Goal: Task Accomplishment & Management: Complete application form

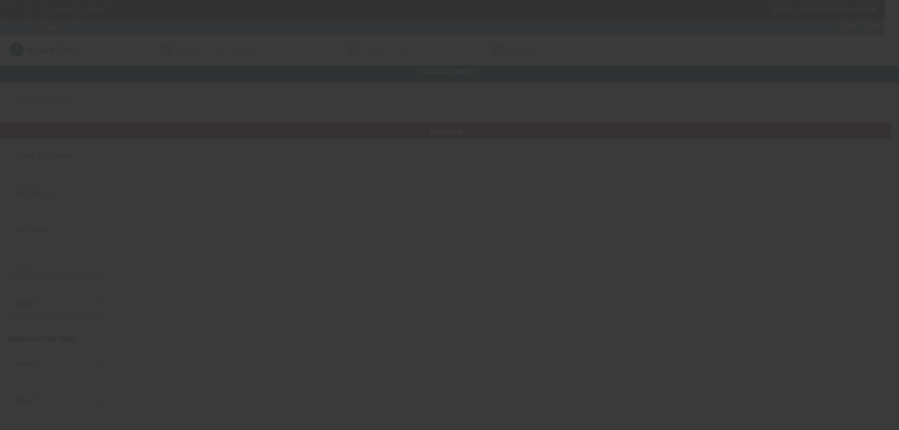
type input "[PERSON_NAME]"
type input "[STREET_ADDRESS]"
type input "35068"
type input "Fultondale"
type input "[PHONE_NUMBER]"
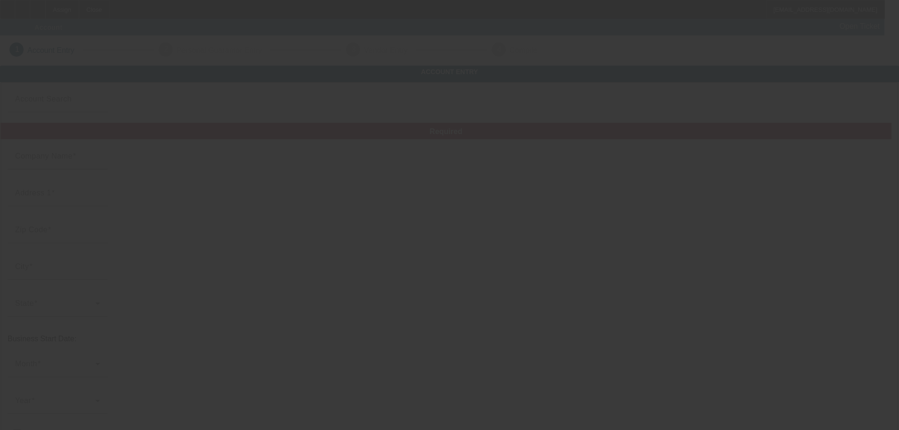
type input "Express Towing"
type input "[EMAIL_ADDRESS][DOMAIN_NAME]"
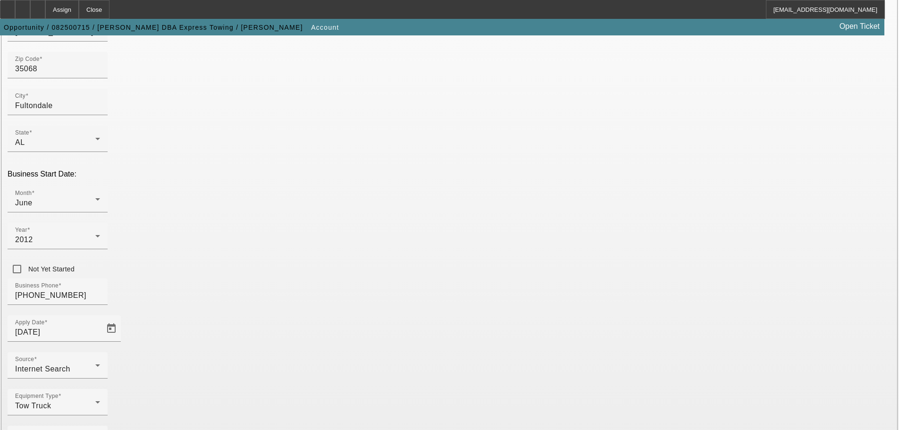
scroll to position [174, 0]
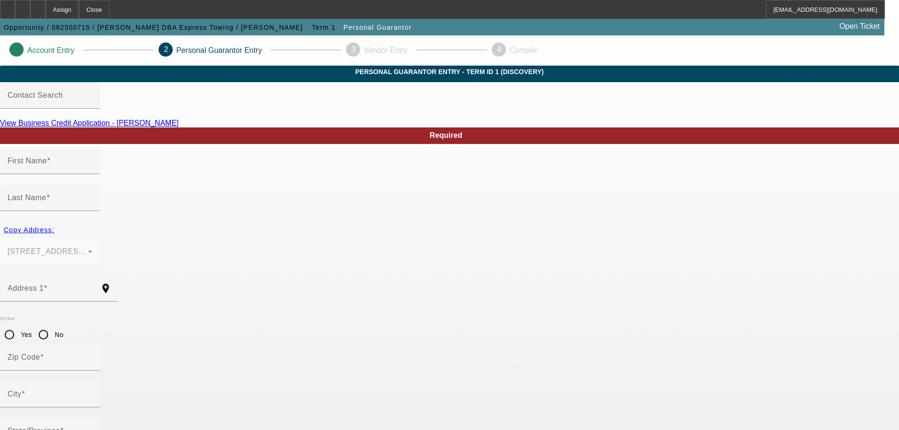
type input "[PERSON_NAME]"
type input "[STREET_ADDRESS]"
radio input "true"
type input "35068"
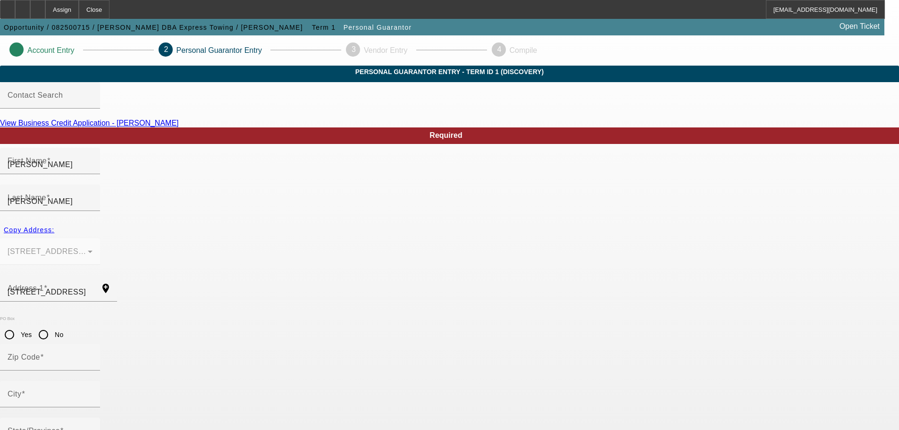
type input "Fultondale"
type input "[PHONE_NUMBER]"
type input "100"
type input "419-11-9732"
type input "[EMAIL_ADDRESS][DOMAIN_NAME]"
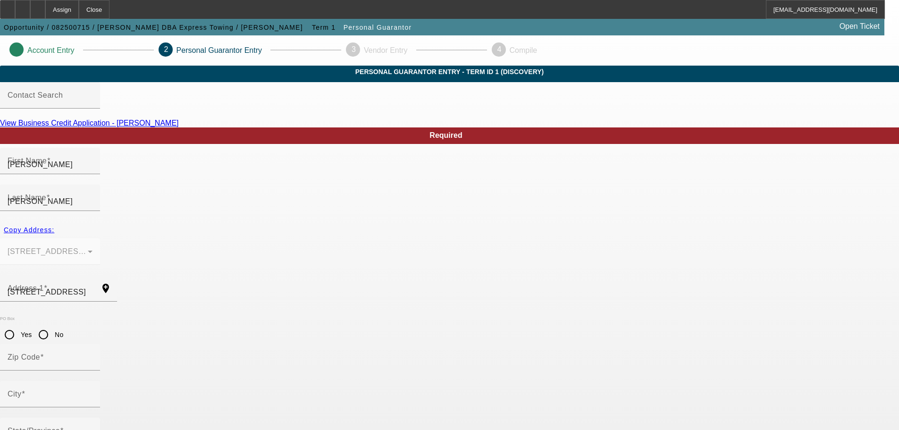
type input "[PHONE_NUMBER]"
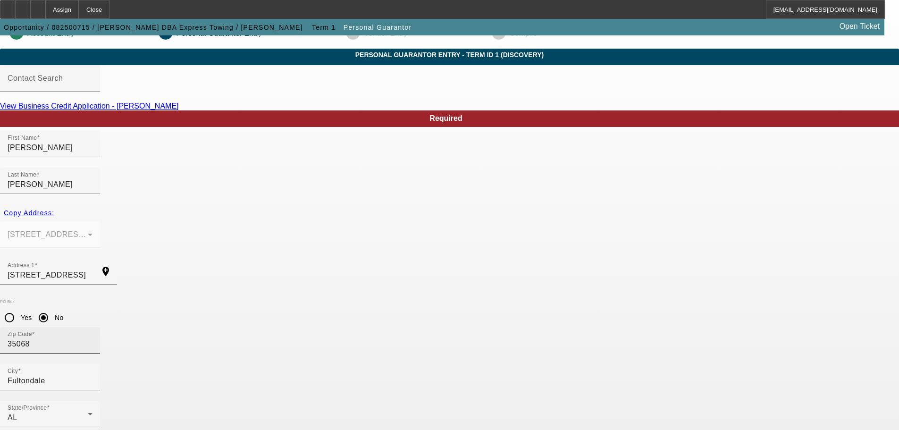
scroll to position [32, 0]
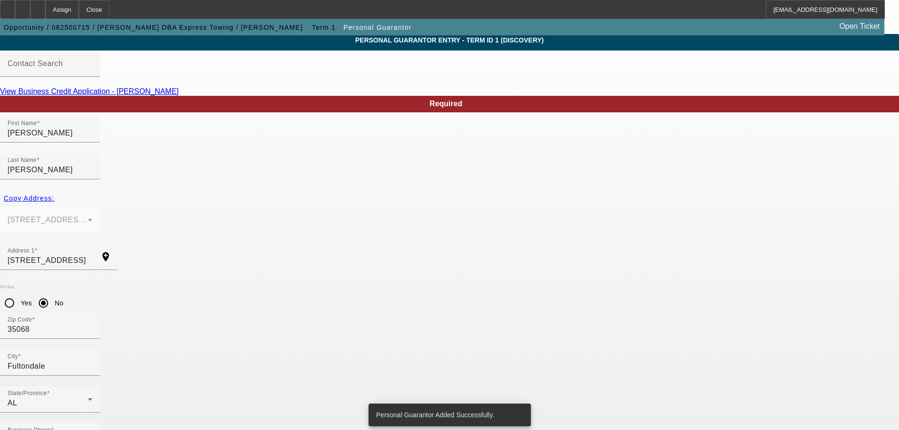
scroll to position [0, 0]
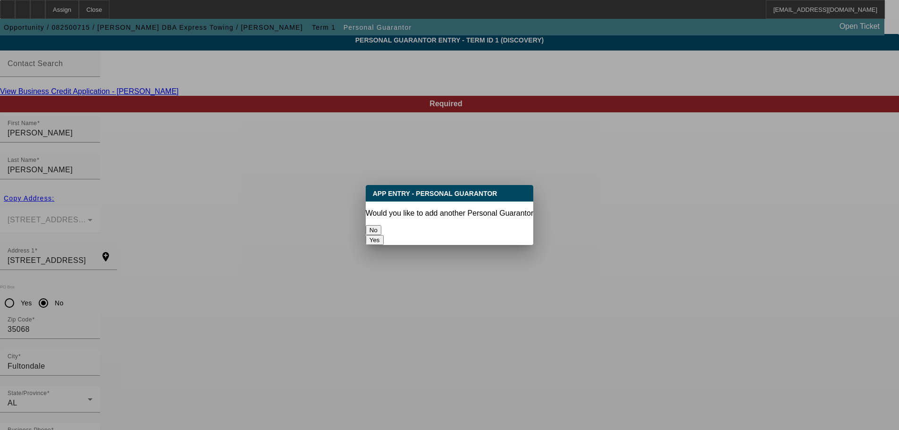
click at [381, 225] on button "No" at bounding box center [374, 230] width 16 height 10
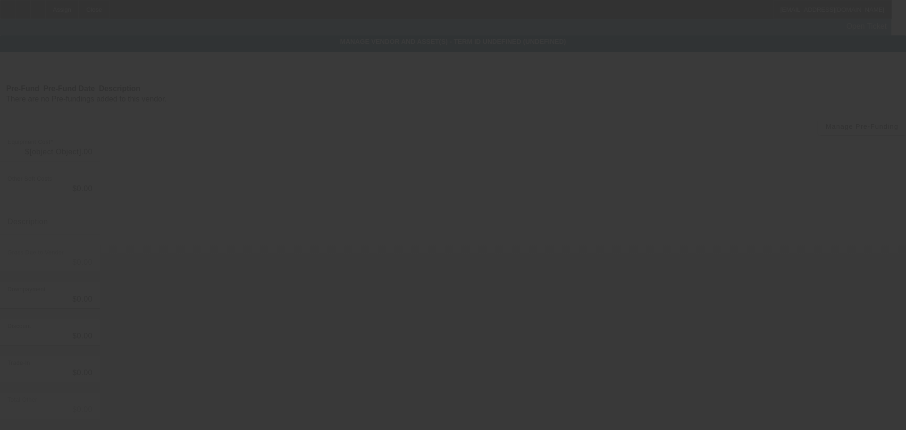
type input "$15,000.00"
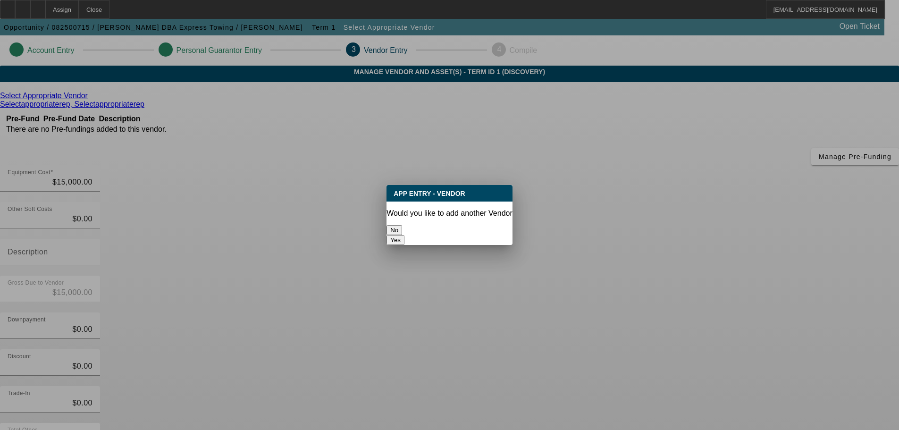
click at [402, 225] on button "No" at bounding box center [394, 230] width 16 height 10
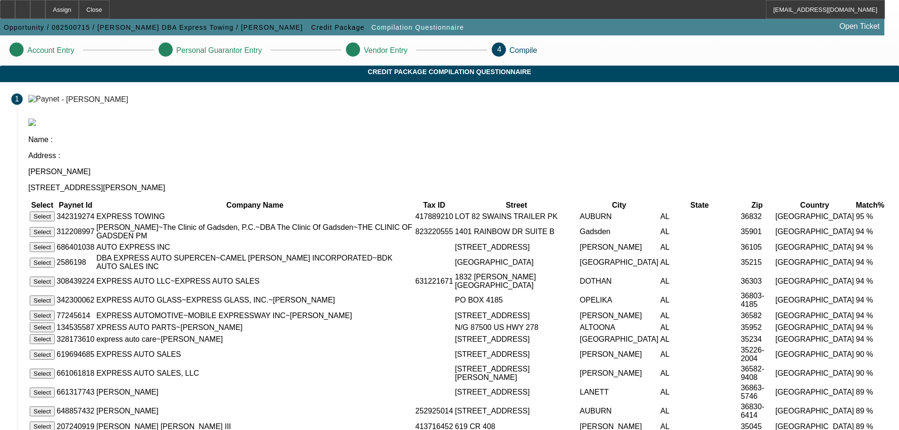
click at [55, 211] on button "Select" at bounding box center [42, 216] width 25 height 10
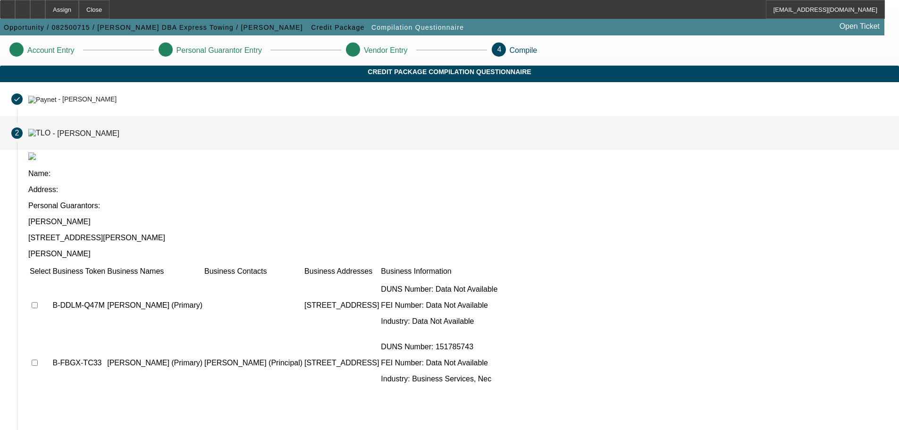
scroll to position [92, 0]
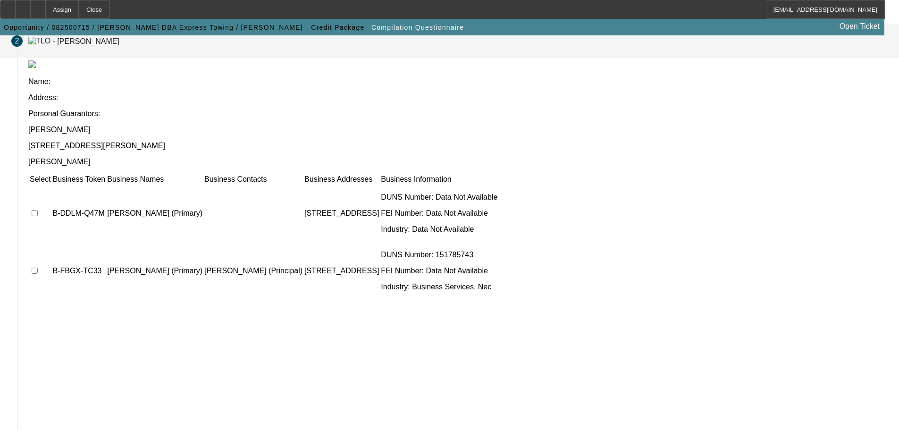
click at [51, 242] on td at bounding box center [40, 270] width 22 height 57
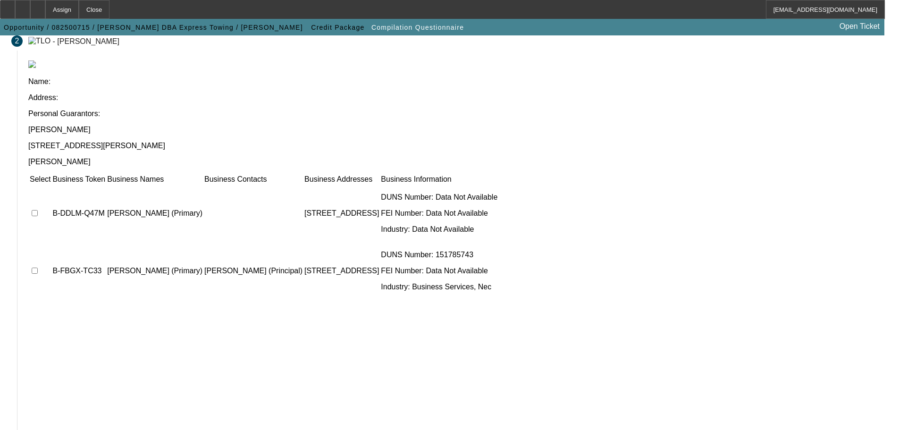
click at [38, 267] on input "checkbox" at bounding box center [35, 270] width 6 height 6
checkbox input "true"
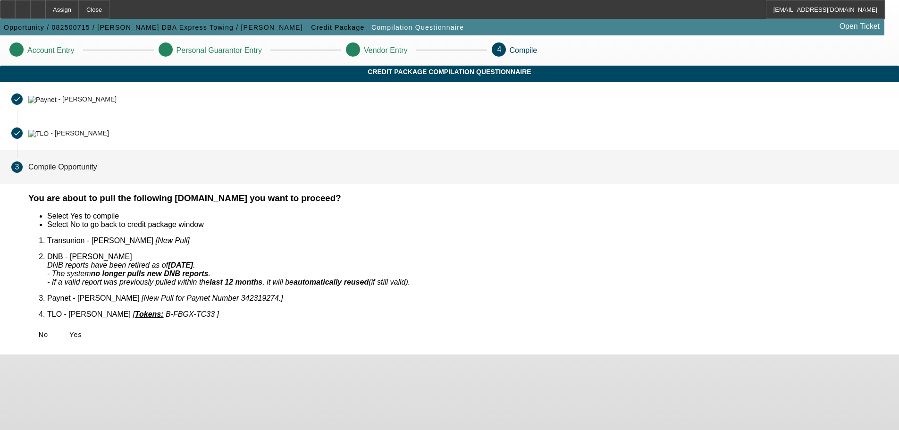
scroll to position [0, 0]
click at [82, 331] on span "Yes" at bounding box center [75, 335] width 13 height 8
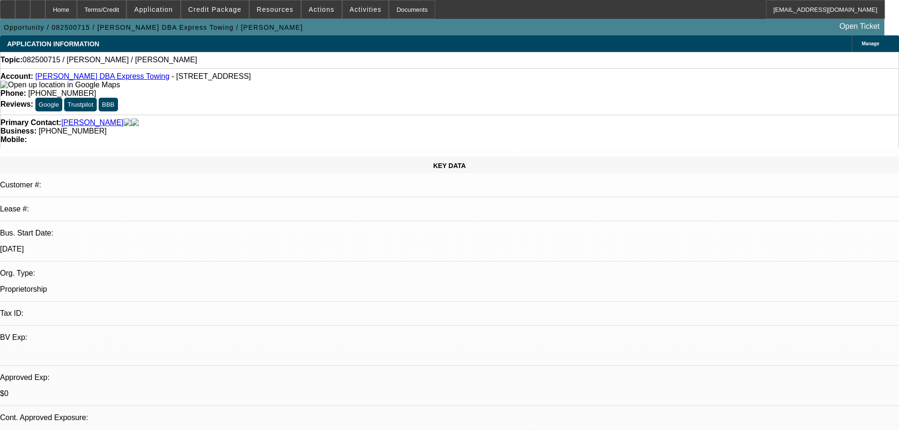
select select "0"
select select "2"
select select "0.1"
select select "1"
select select "2"
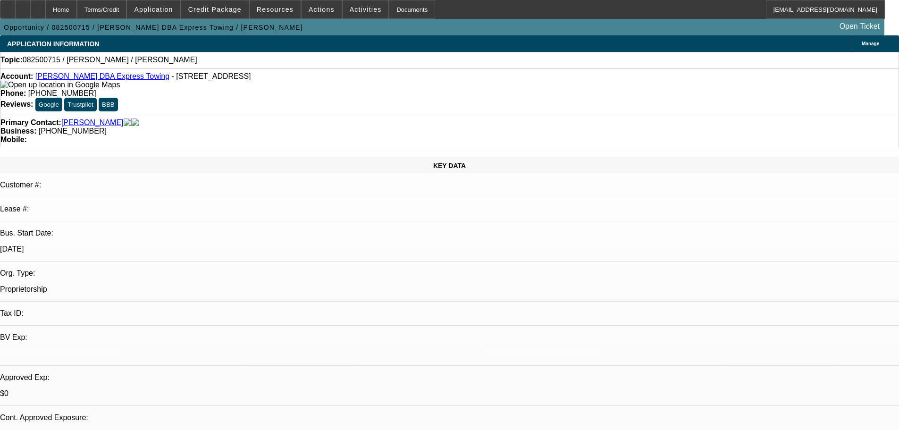
select select "4"
click at [219, 14] on span at bounding box center [214, 9] width 67 height 23
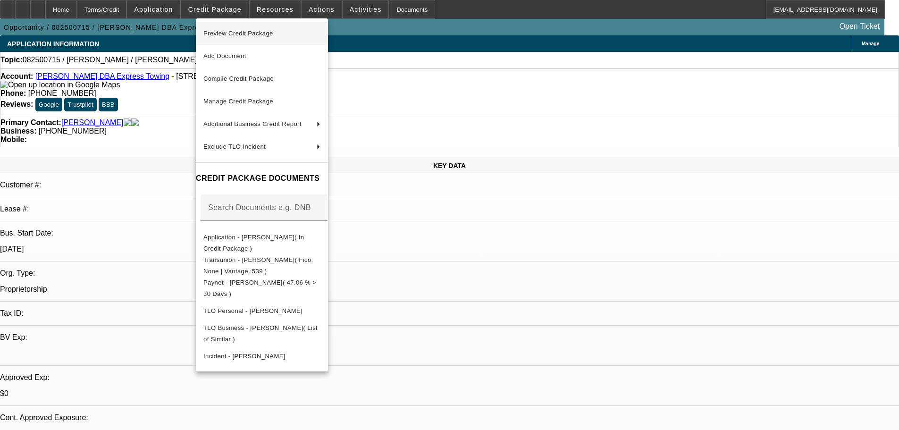
click at [222, 31] on span "Preview Credit Package" at bounding box center [238, 33] width 70 height 7
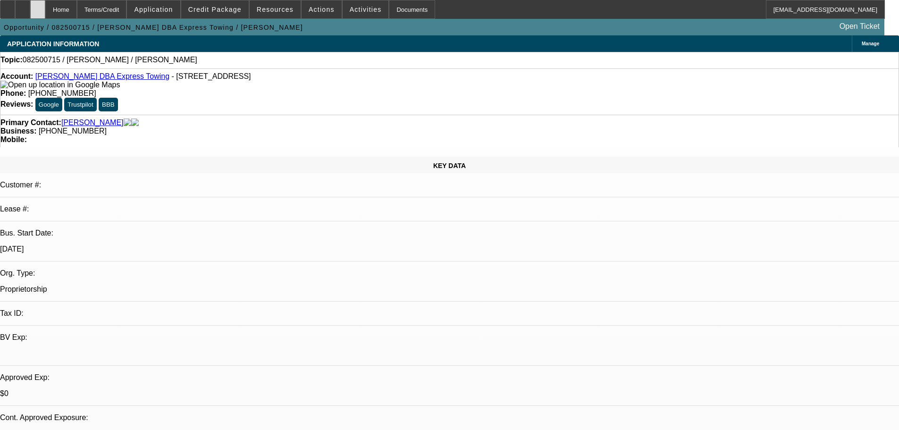
click at [45, 5] on div at bounding box center [37, 9] width 15 height 19
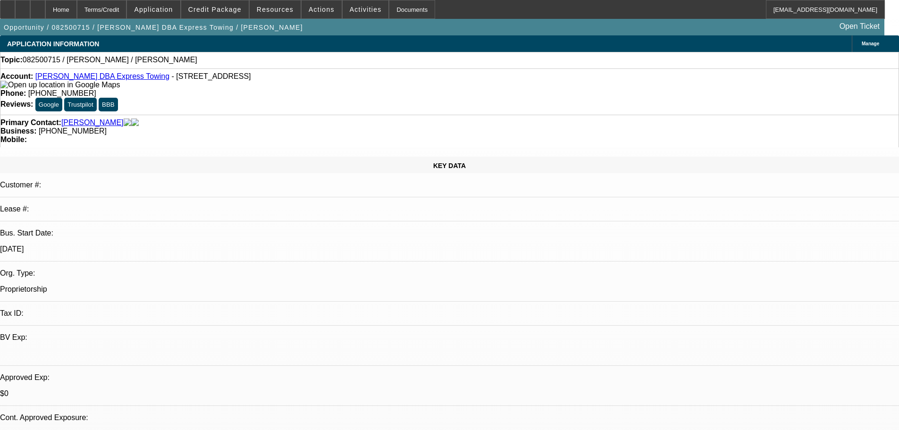
select select "0"
select select "2"
select select "0.1"
select select "2"
select select "4"
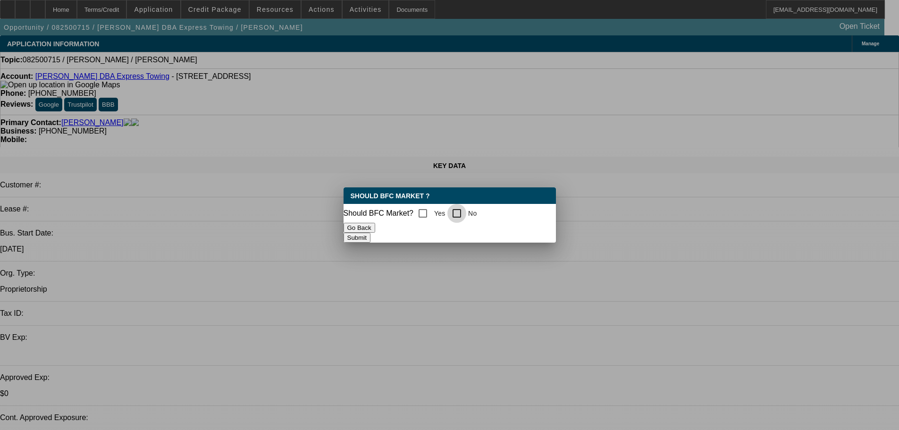
click at [463, 213] on input "No" at bounding box center [456, 213] width 19 height 19
checkbox input "true"
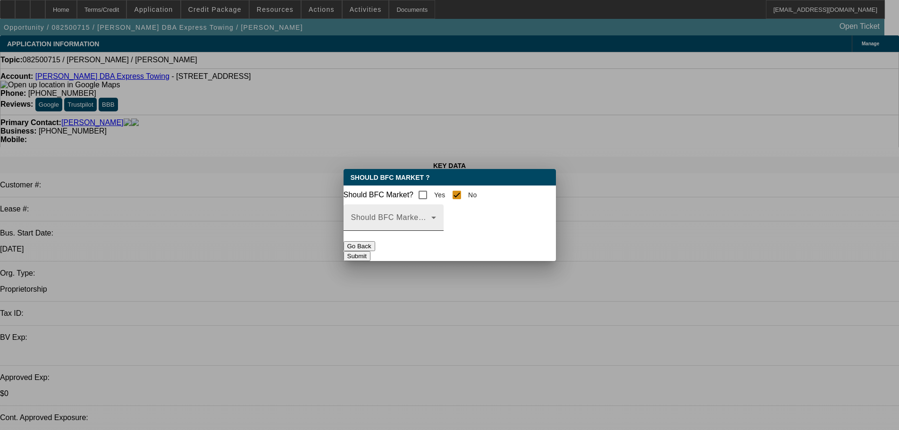
click at [436, 231] on div "Should BFC Market Status Reason" at bounding box center [393, 217] width 85 height 26
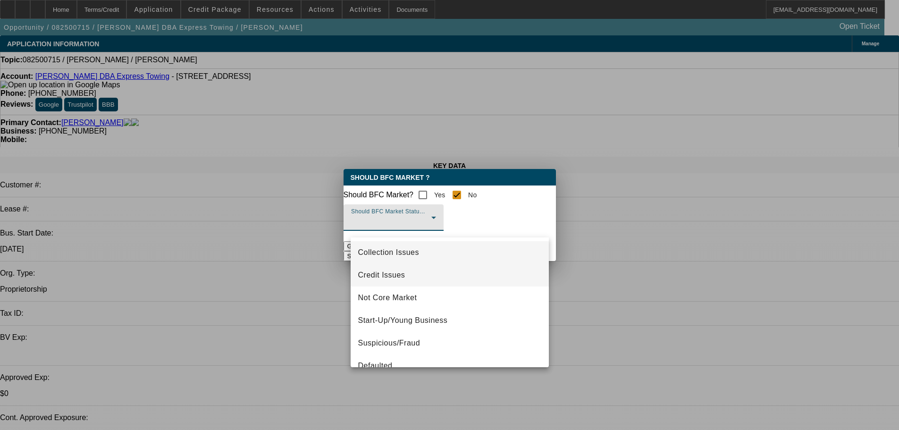
click at [411, 272] on mat-option "Credit Issues" at bounding box center [450, 275] width 198 height 23
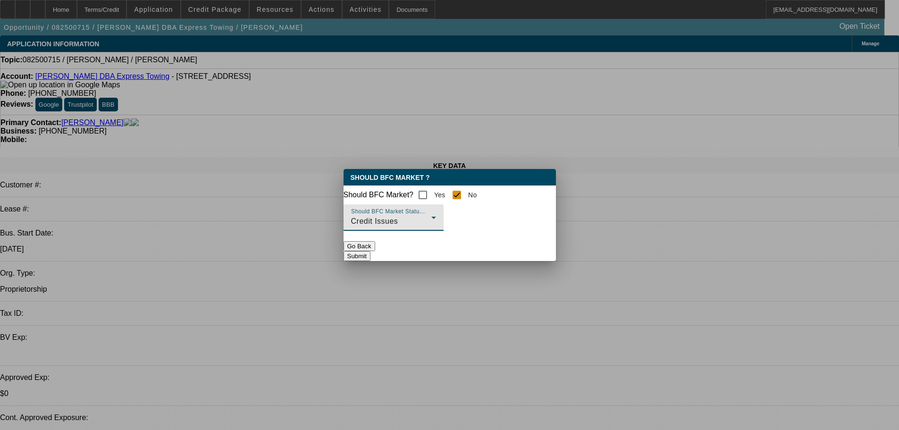
click at [370, 253] on button "Submit" at bounding box center [356, 256] width 27 height 10
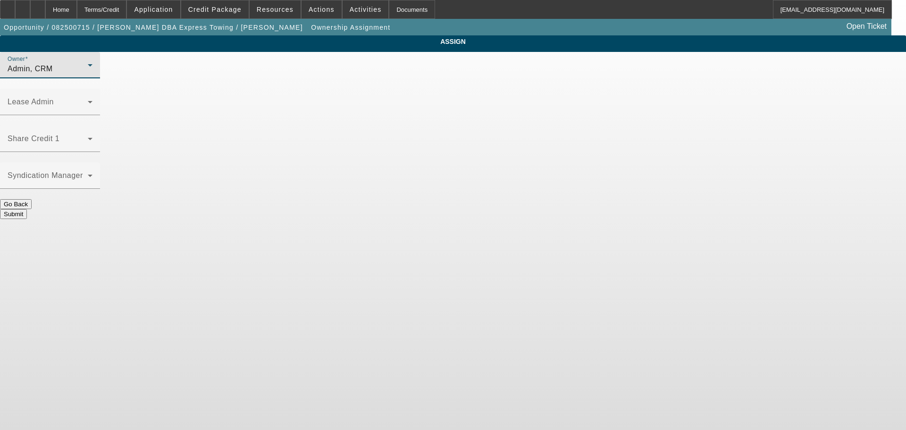
click at [88, 75] on div "Admin, CRM" at bounding box center [48, 68] width 80 height 11
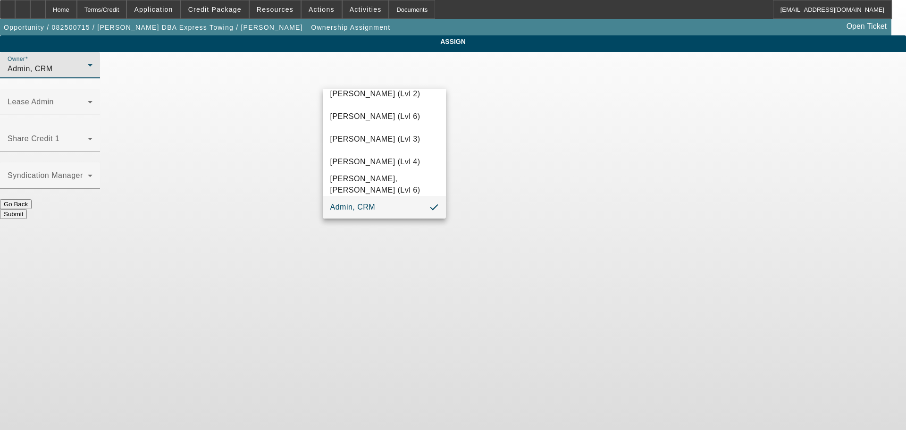
scroll to position [26, 0]
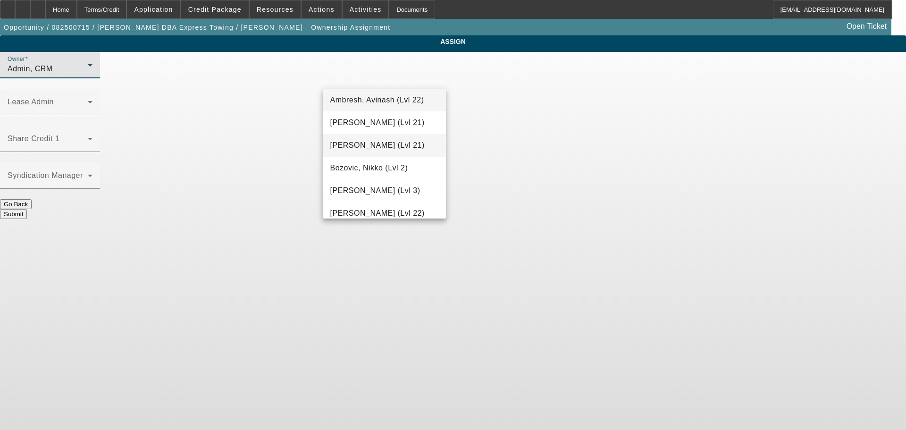
click at [379, 150] on span "Arida, Michael (Lvl 21)" at bounding box center [377, 145] width 94 height 11
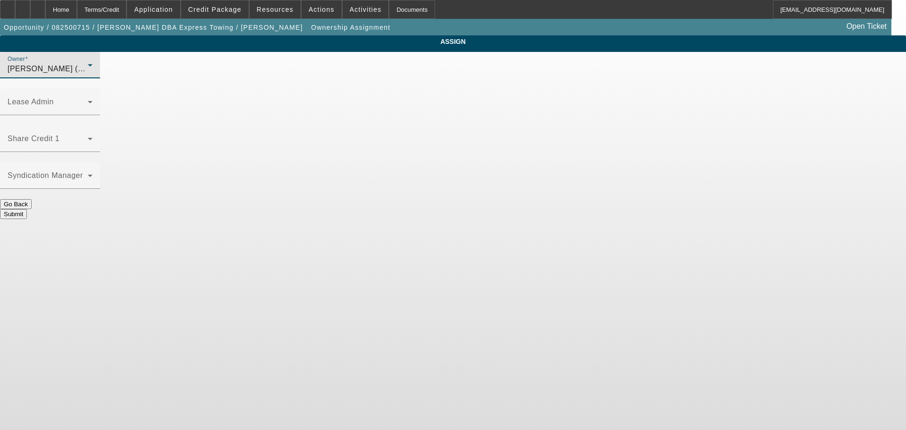
click at [27, 209] on button "Submit" at bounding box center [13, 214] width 27 height 10
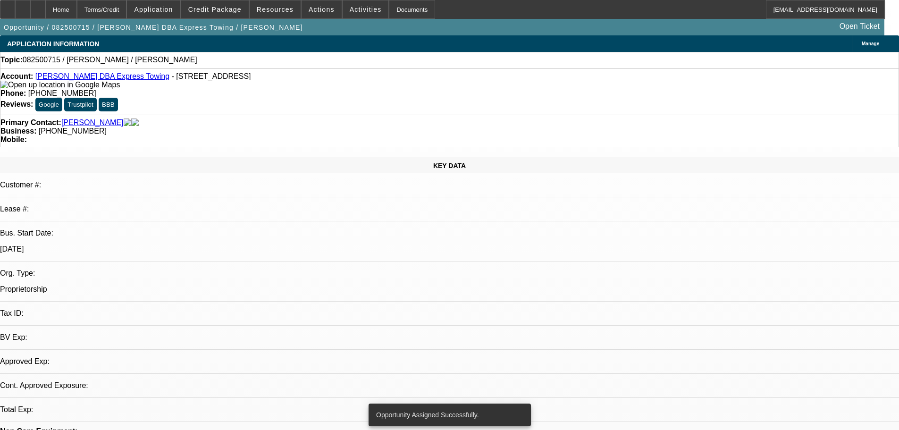
select select "0"
select select "2"
select select "0.1"
select select "4"
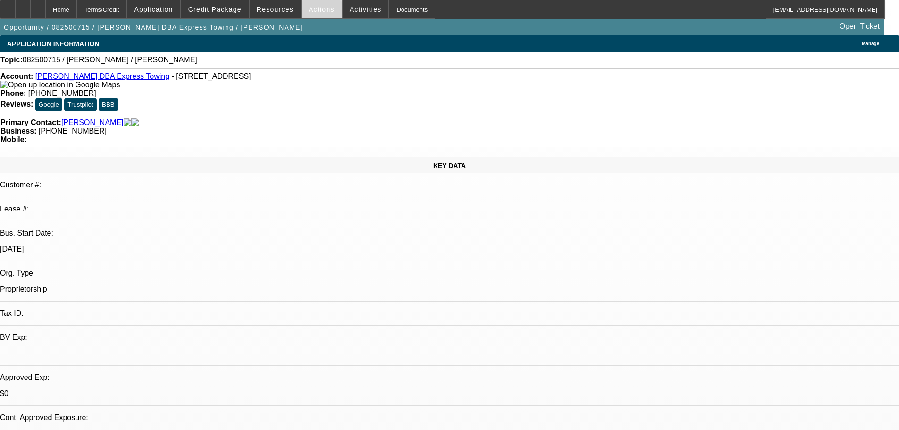
click at [317, 12] on span "Actions" at bounding box center [322, 10] width 26 height 8
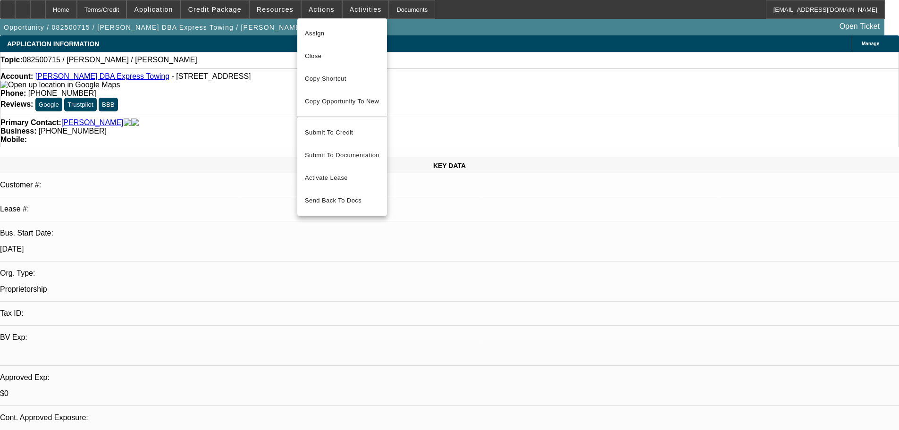
drag, startPoint x: 419, startPoint y: 76, endPoint x: 352, endPoint y: 29, distance: 82.1
click at [418, 75] on div at bounding box center [449, 215] width 899 height 430
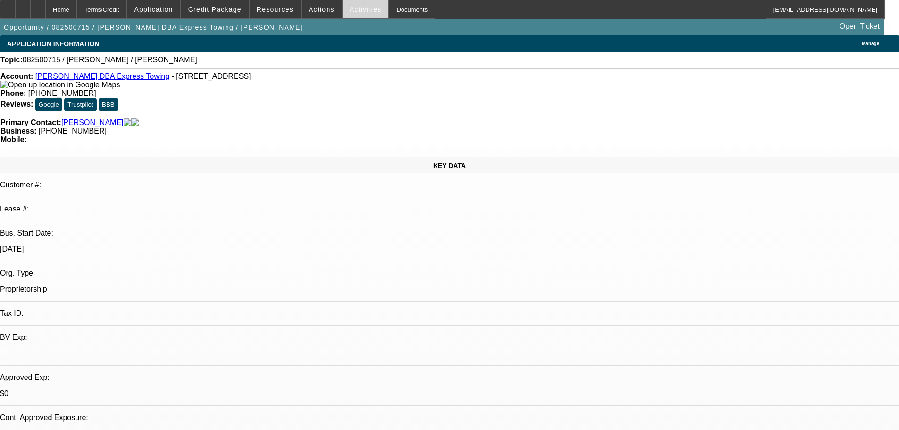
click at [356, 13] on span "Activities" at bounding box center [366, 10] width 32 height 8
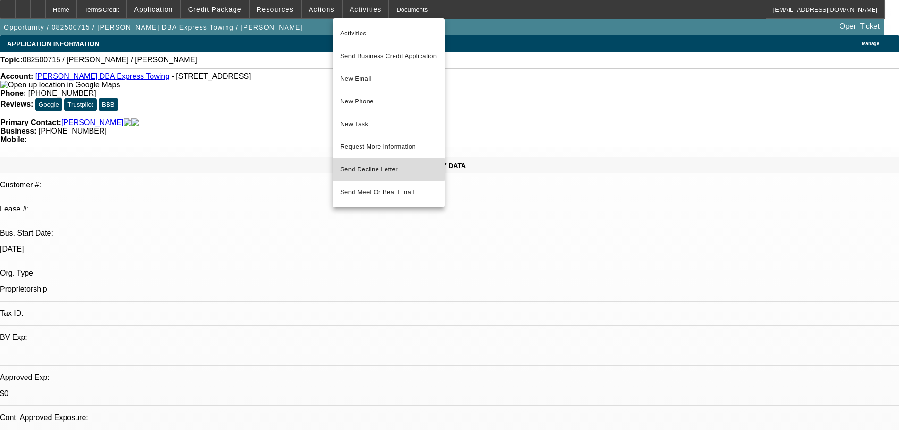
click at [387, 169] on span "Send Decline Letter" at bounding box center [369, 169] width 58 height 7
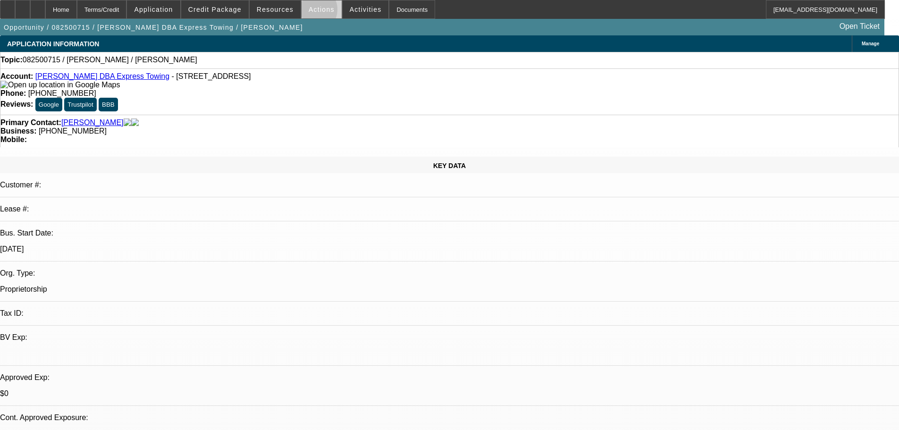
click at [309, 12] on span "Actions" at bounding box center [322, 10] width 26 height 8
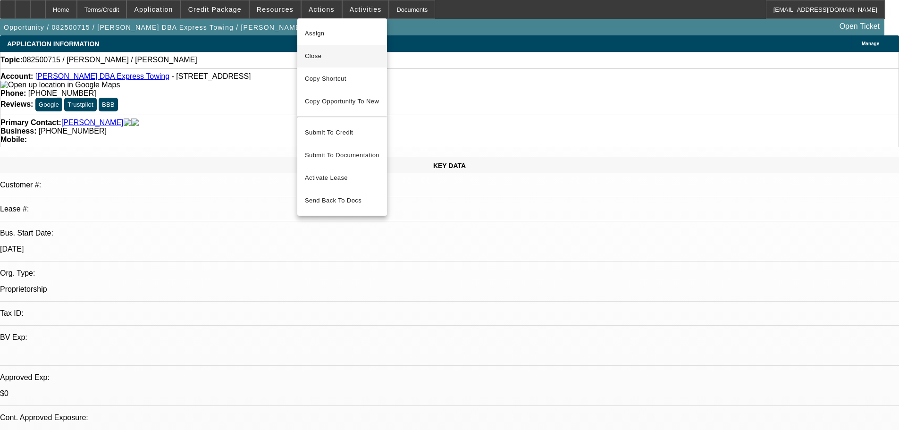
drag, startPoint x: 328, startPoint y: 57, endPoint x: 382, endPoint y: 84, distance: 60.6
click at [328, 56] on span "Close" at bounding box center [342, 55] width 75 height 11
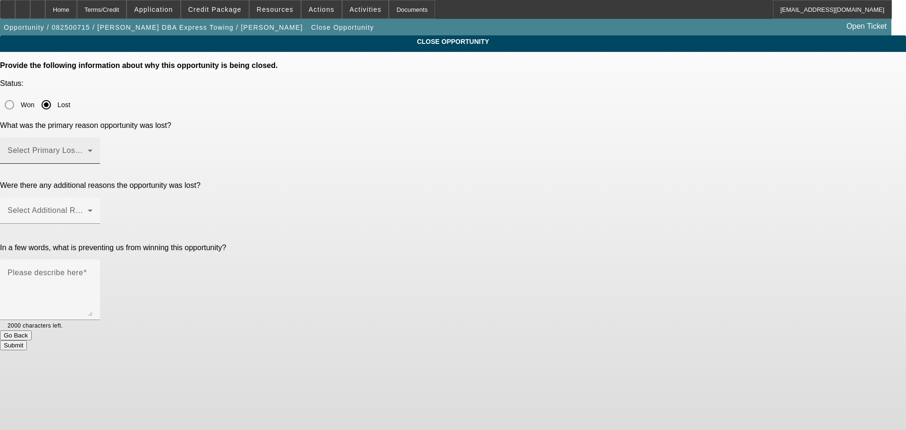
click at [88, 149] on span at bounding box center [48, 154] width 80 height 11
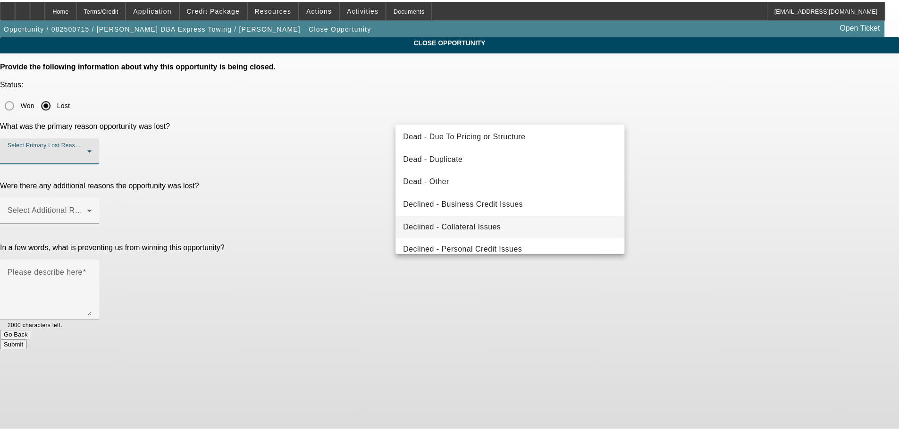
scroll to position [127, 0]
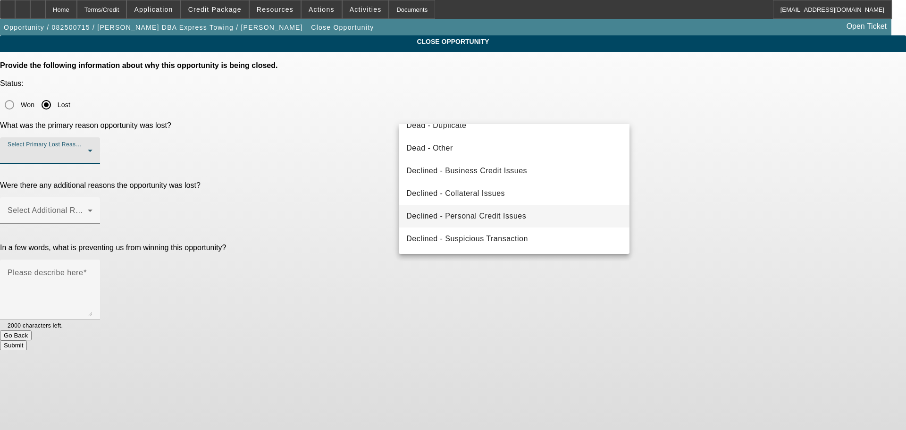
drag, startPoint x: 483, startPoint y: 217, endPoint x: 478, endPoint y: 211, distance: 8.1
click at [480, 215] on span "Declined - Personal Credit Issues" at bounding box center [466, 215] width 120 height 11
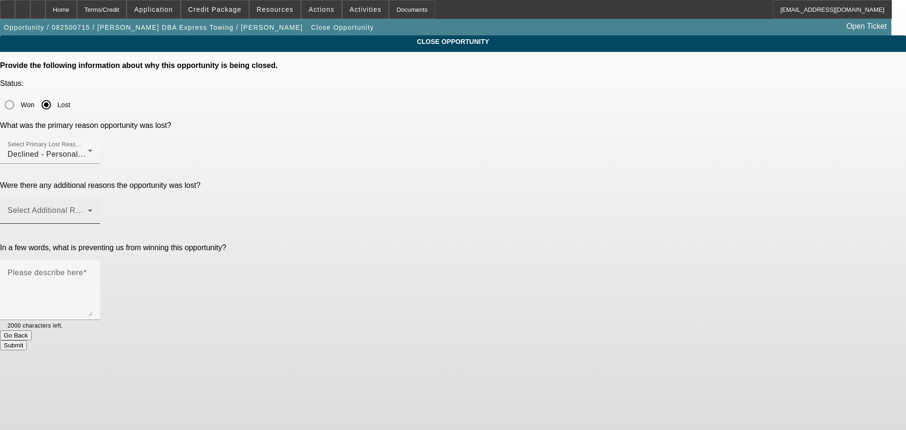
click at [101, 206] on mat-label "Select Additional Reasons" at bounding box center [54, 210] width 93 height 8
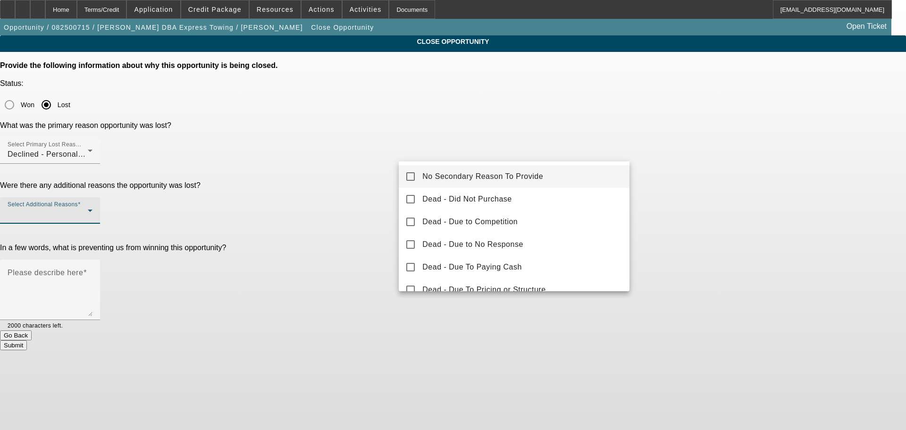
drag, startPoint x: 425, startPoint y: 174, endPoint x: 381, endPoint y: 181, distance: 44.4
click at [424, 175] on span "No Secondary Reason To Provide" at bounding box center [482, 176] width 121 height 11
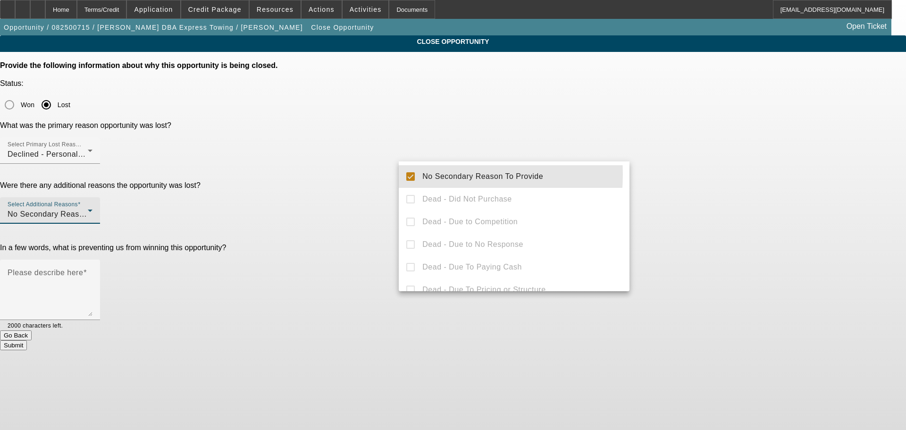
click at [330, 187] on div at bounding box center [453, 215] width 906 height 430
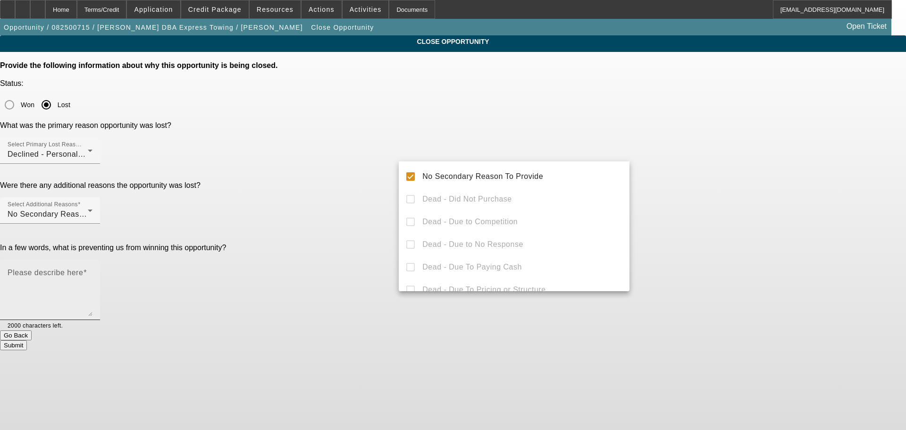
click at [92, 271] on textarea "Please describe here" at bounding box center [50, 293] width 85 height 45
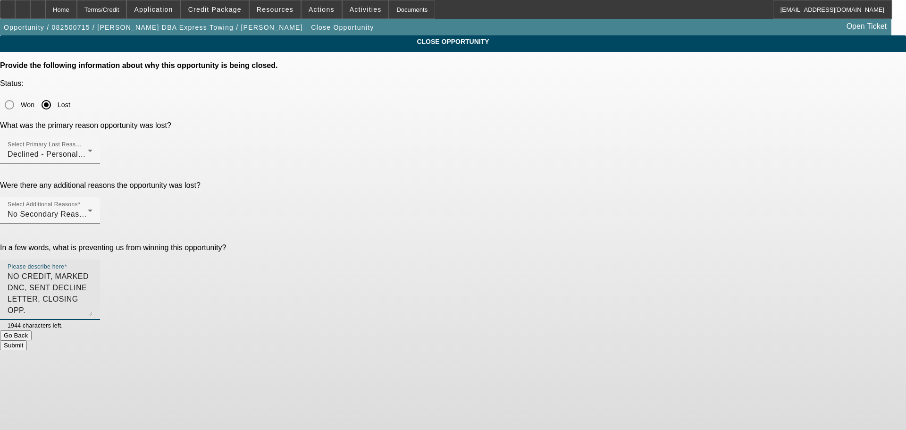
click at [92, 271] on textarea "NO CREDIT, MARKED DNC, SENT DECLINE LETTER, CLOSING OPP." at bounding box center [50, 293] width 85 height 45
type textarea "NO CREDIT / COLLECTIONS, MARKED DNC, SENT DECLINE LETTER, CLOSING OPP."
click at [27, 340] on button "Submit" at bounding box center [13, 345] width 27 height 10
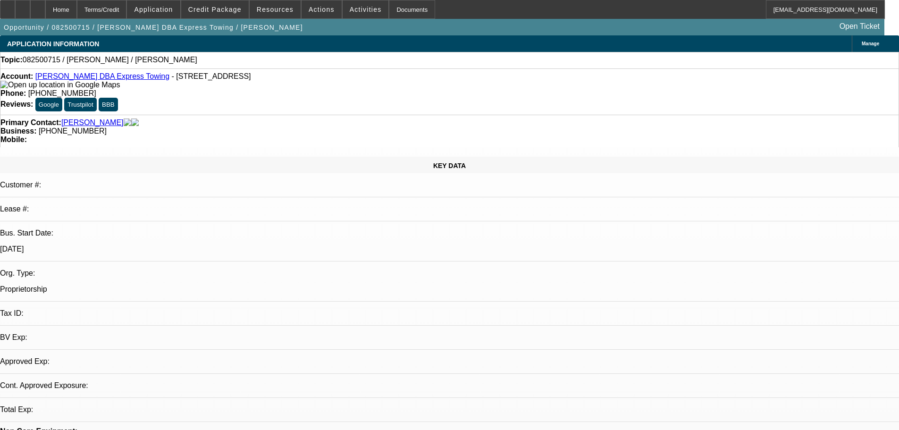
select select "0"
select select "2"
select select "0.1"
select select "4"
